Goal: Task Accomplishment & Management: Manage account settings

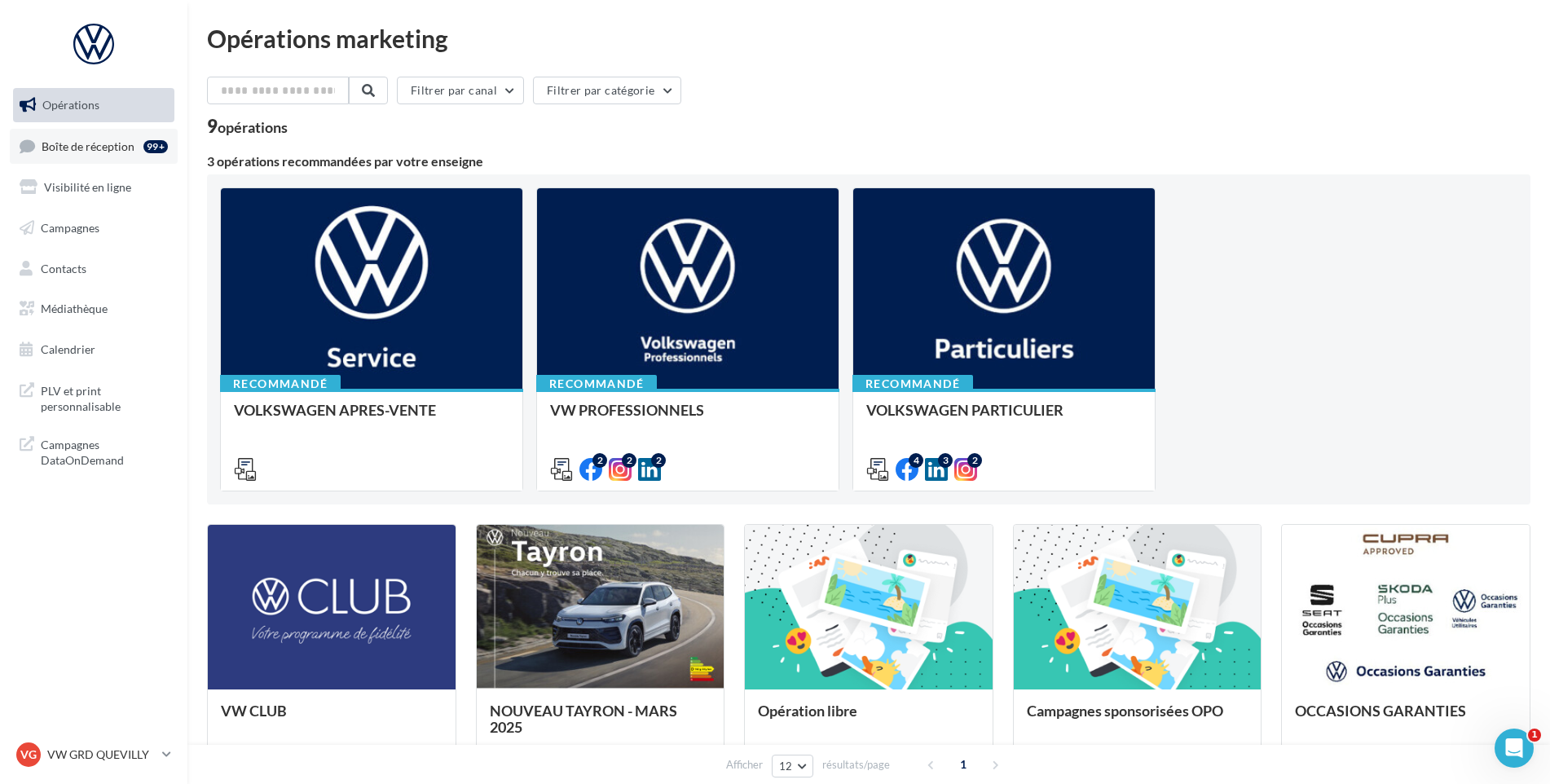
click at [136, 133] on link "Boîte de réception 99+" at bounding box center [94, 146] width 168 height 35
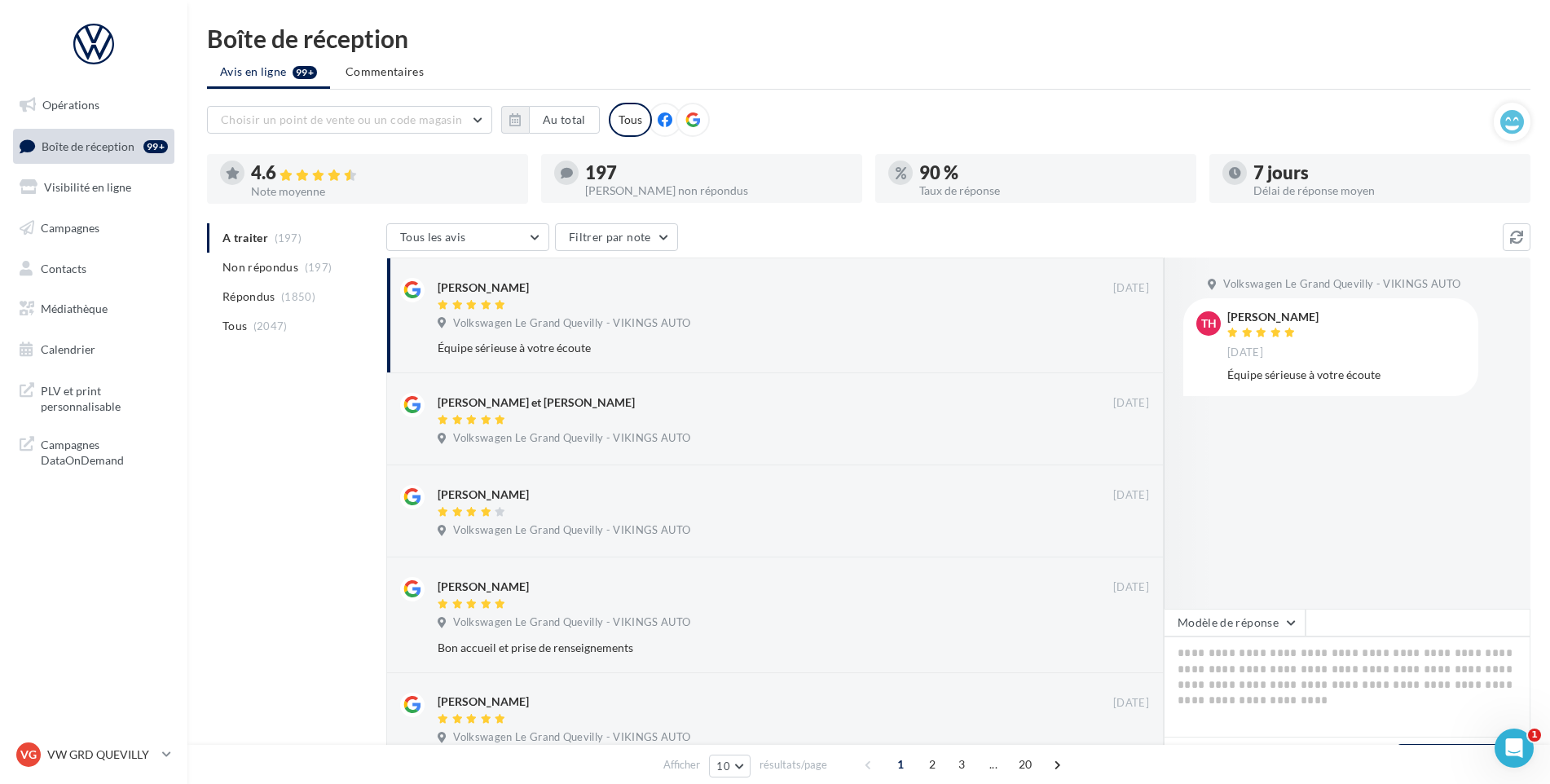
drag, startPoint x: 122, startPoint y: 753, endPoint x: 125, endPoint y: 733, distance: 20.2
click at [122, 753] on p "VW GRD QUEVILLY" at bounding box center [102, 754] width 109 height 16
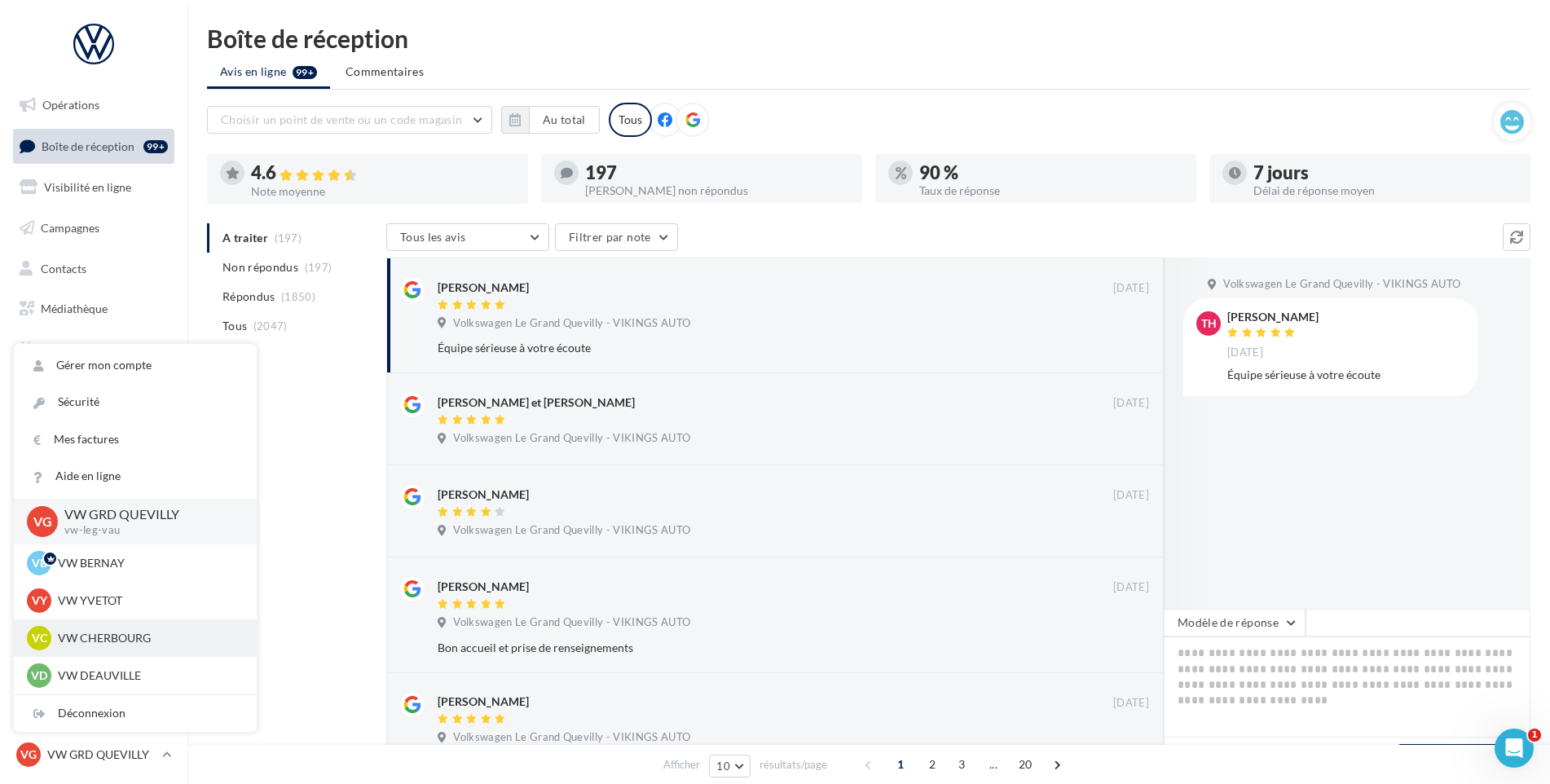
scroll to position [326, 0]
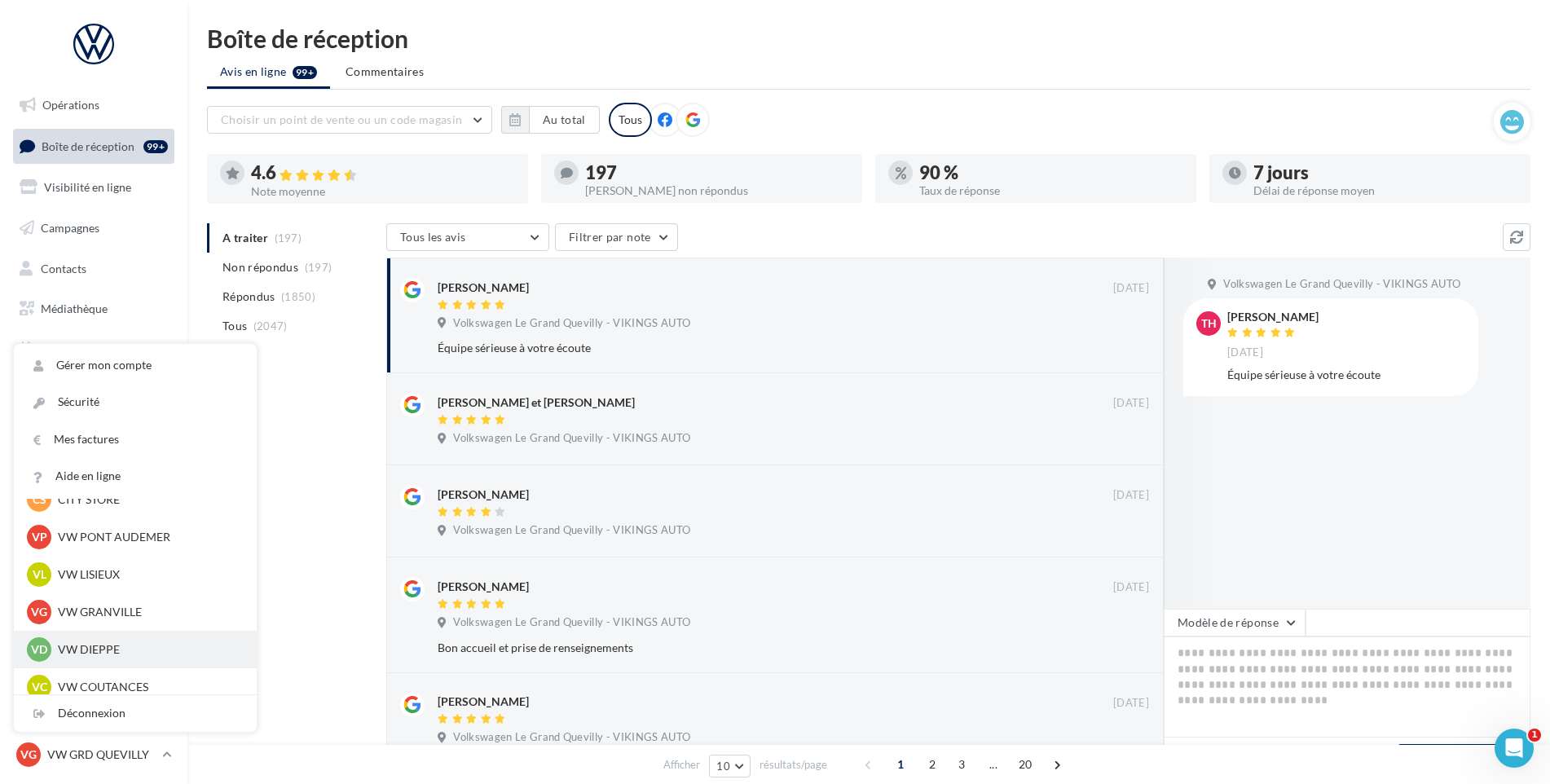
click at [126, 641] on p "VW DIEPPE" at bounding box center [147, 649] width 179 height 16
